Goal: Task Accomplishment & Management: Use online tool/utility

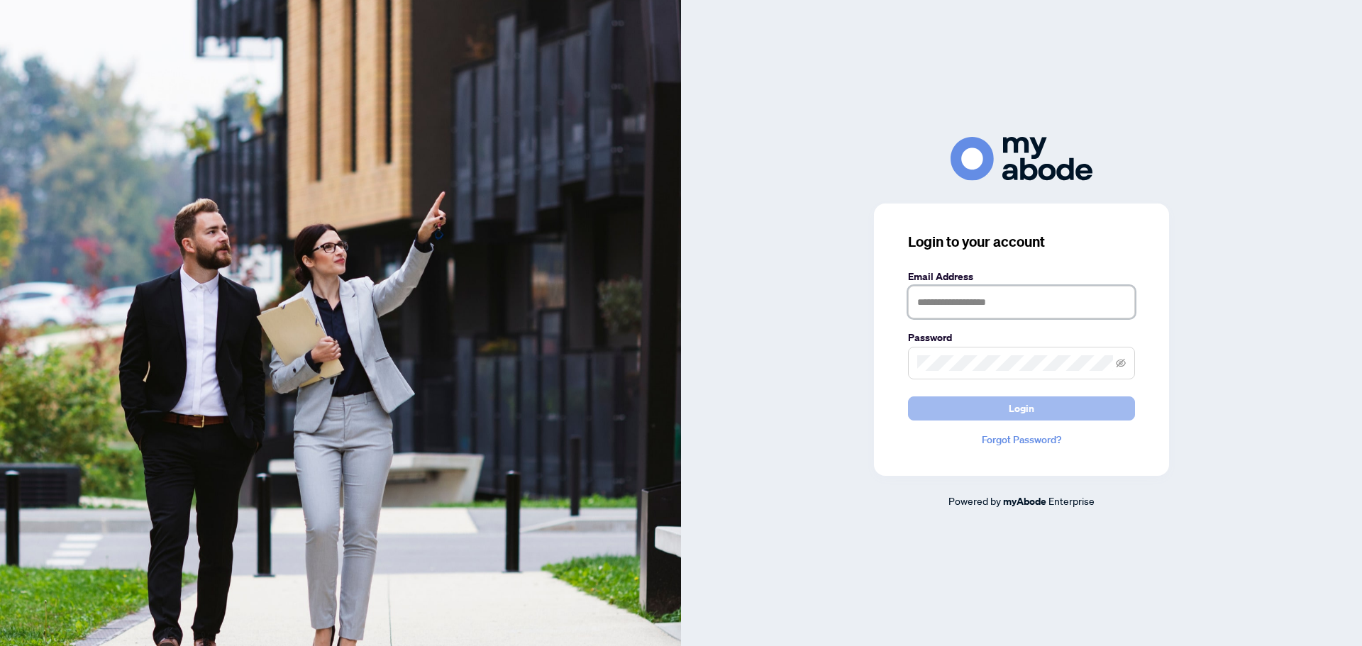
type input "**********"
click at [982, 407] on button "Login" at bounding box center [1021, 408] width 227 height 24
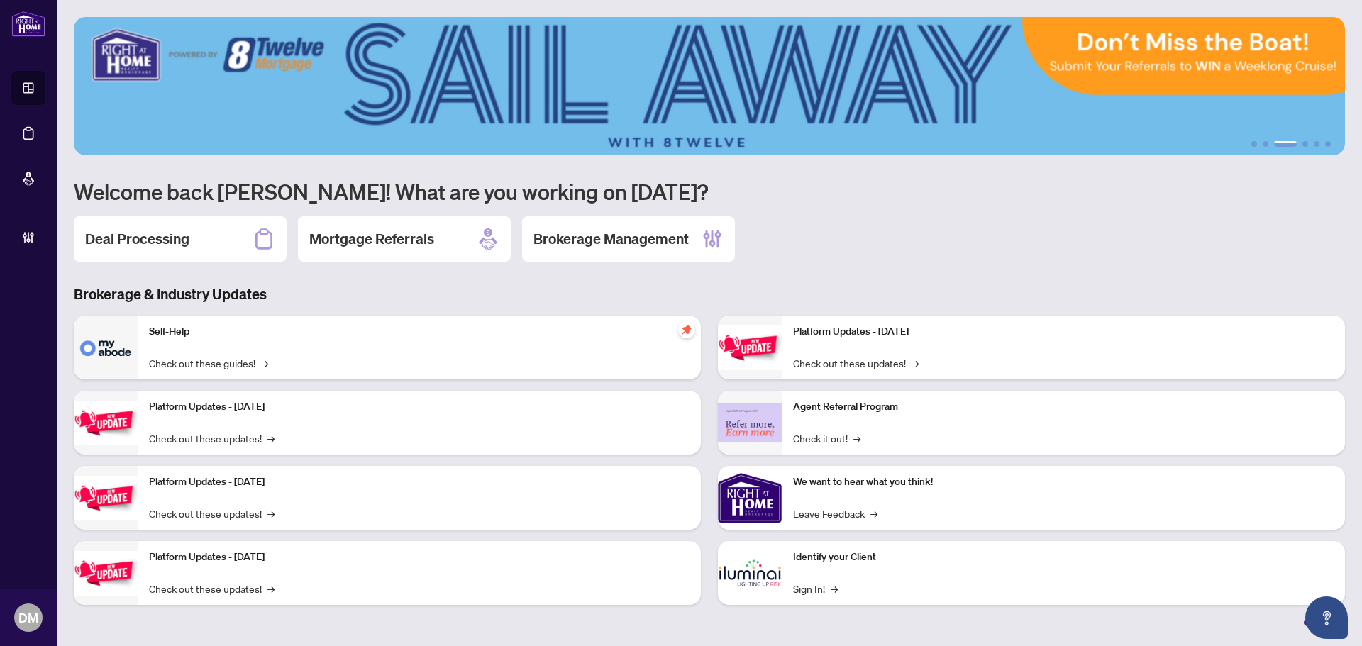
click at [185, 258] on div "Deal Processing" at bounding box center [180, 238] width 213 height 45
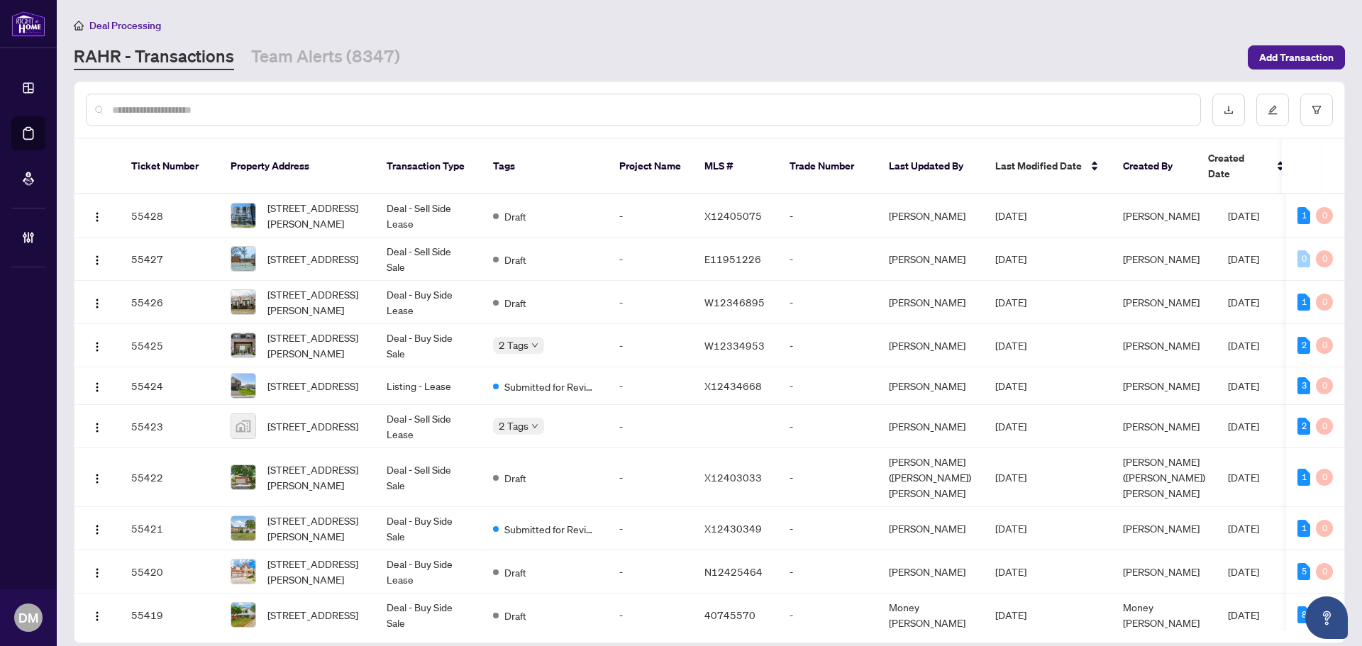
click at [734, 54] on div "RAHR - Transactions Team Alerts (8347)" at bounding box center [656, 58] width 1165 height 26
drag, startPoint x: 782, startPoint y: 70, endPoint x: 1081, endPoint y: 66, distance: 298.6
click at [783, 69] on main "Deal Processing RAHR - Transactions Team Alerts (8347) Add Transaction Ticket N…" at bounding box center [709, 323] width 1305 height 646
